Goal: Information Seeking & Learning: Learn about a topic

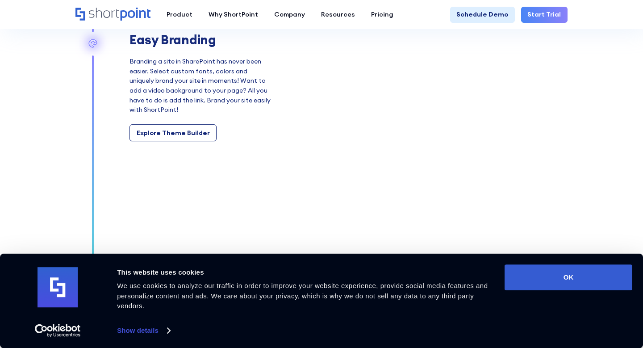
scroll to position [1818, 0]
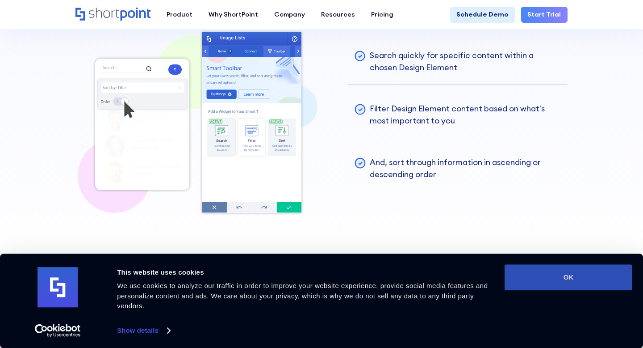
click at [565, 275] on button "OK" at bounding box center [569, 277] width 128 height 26
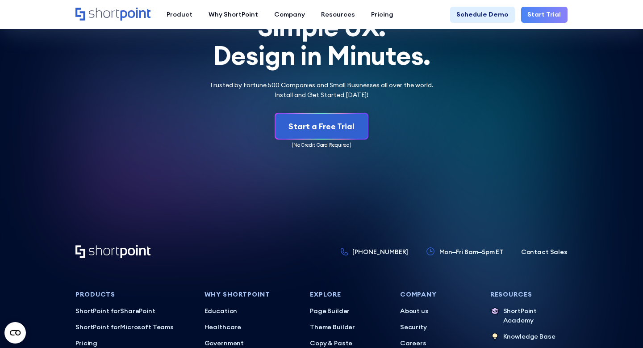
scroll to position [4010, 0]
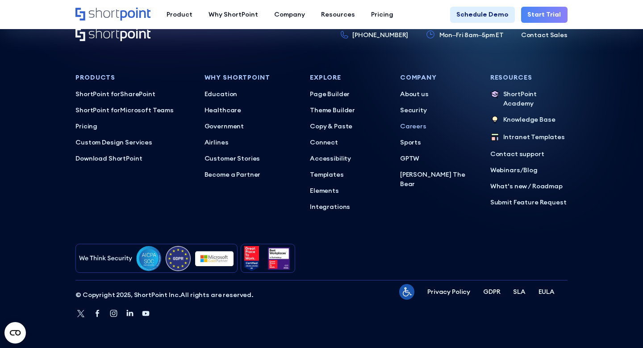
click at [404, 124] on p "Careers" at bounding box center [438, 126] width 77 height 10
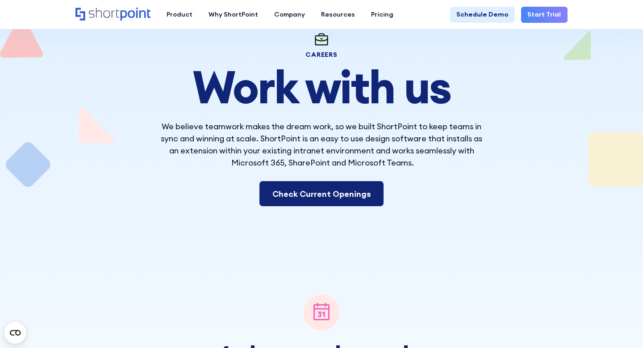
click at [297, 200] on link "Check Current Openings" at bounding box center [322, 193] width 125 height 25
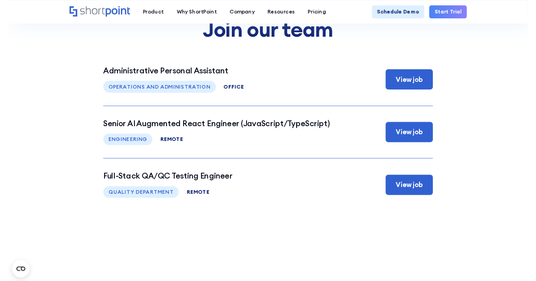
scroll to position [3384, 0]
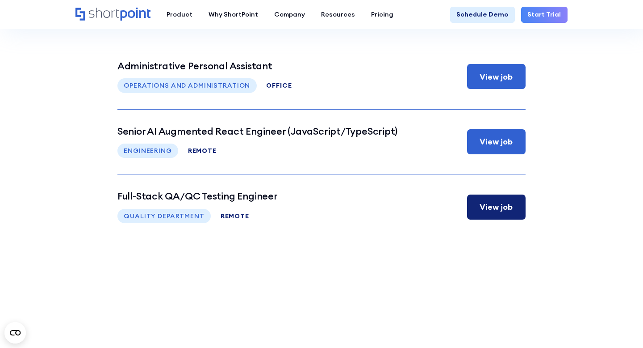
click at [493, 210] on div "View job" at bounding box center [496, 207] width 33 height 12
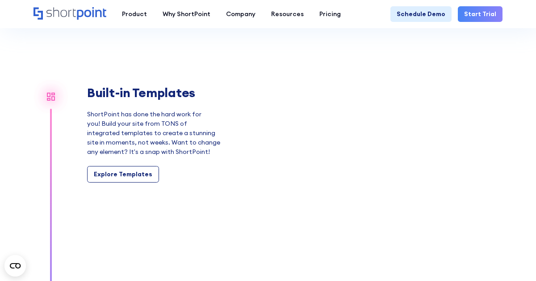
scroll to position [745, 0]
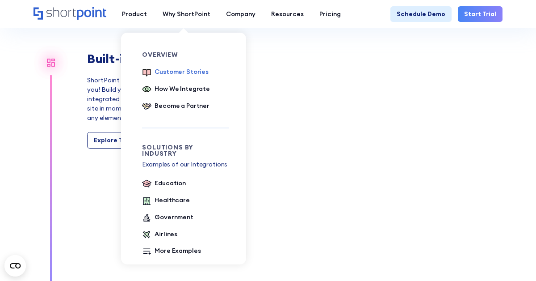
click at [166, 74] on div "Customer Stories" at bounding box center [182, 71] width 54 height 9
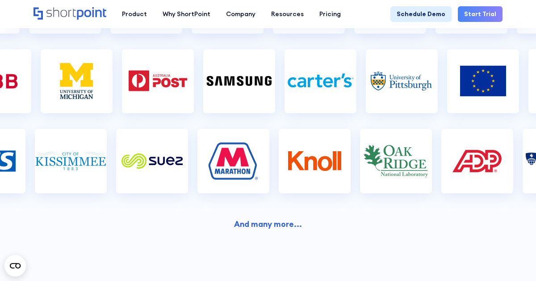
scroll to position [290, 0]
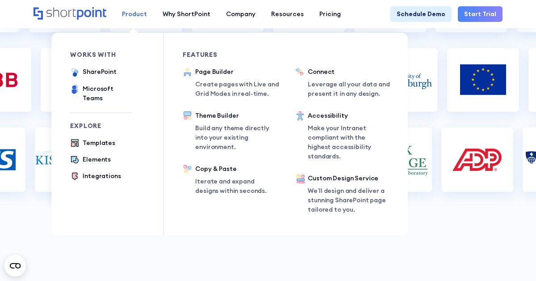
click at [134, 14] on div "Product" at bounding box center [134, 13] width 25 height 9
click at [131, 13] on div "Product" at bounding box center [134, 13] width 25 height 9
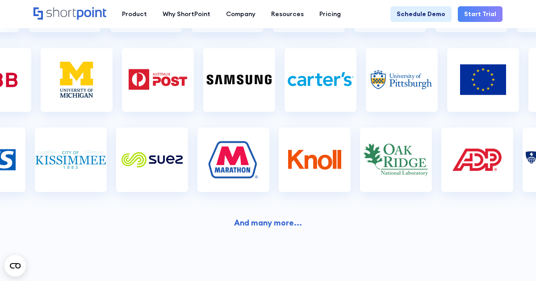
drag, startPoint x: 42, startPoint y: 10, endPoint x: 378, endPoint y: 10, distance: 335.9
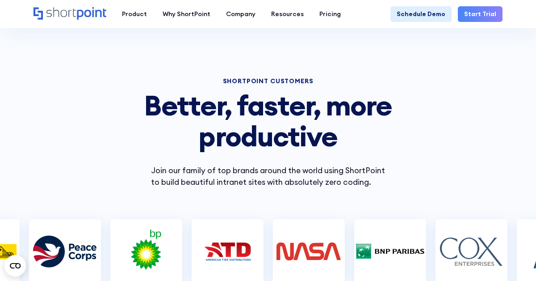
scroll to position [117, 0]
